Goal: Information Seeking & Learning: Learn about a topic

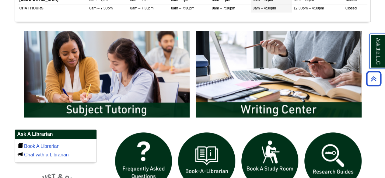
scroll to position [294, 0]
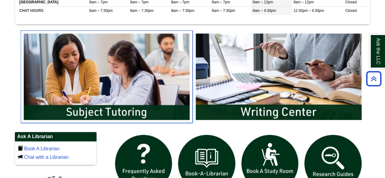
click at [130, 111] on img "slideshow" at bounding box center [107, 76] width 172 height 93
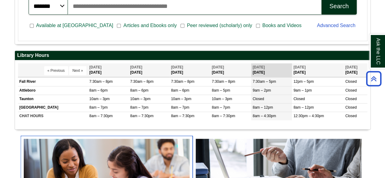
scroll to position [189, 0]
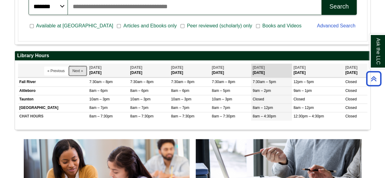
click at [80, 73] on button "Next »" at bounding box center [77, 70] width 17 height 9
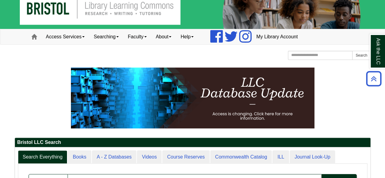
scroll to position [0, 0]
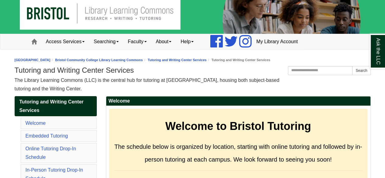
scroll to position [7, 0]
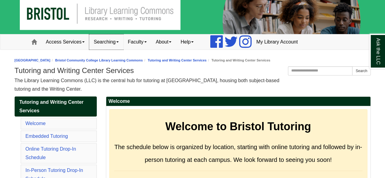
click at [122, 41] on link "Searching" at bounding box center [106, 41] width 34 height 15
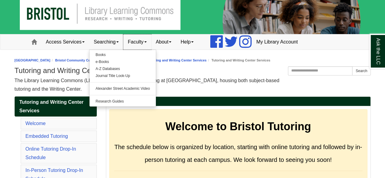
click at [151, 42] on link "Faculty" at bounding box center [137, 41] width 28 height 15
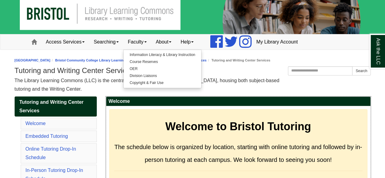
click at [163, 110] on div "Welcome to Bristol Tutoring The schedule below is organized by location, starti…" at bounding box center [238, 159] width 258 height 101
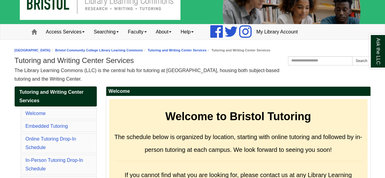
scroll to position [0, 0]
